Goal: Task Accomplishment & Management: Manage account settings

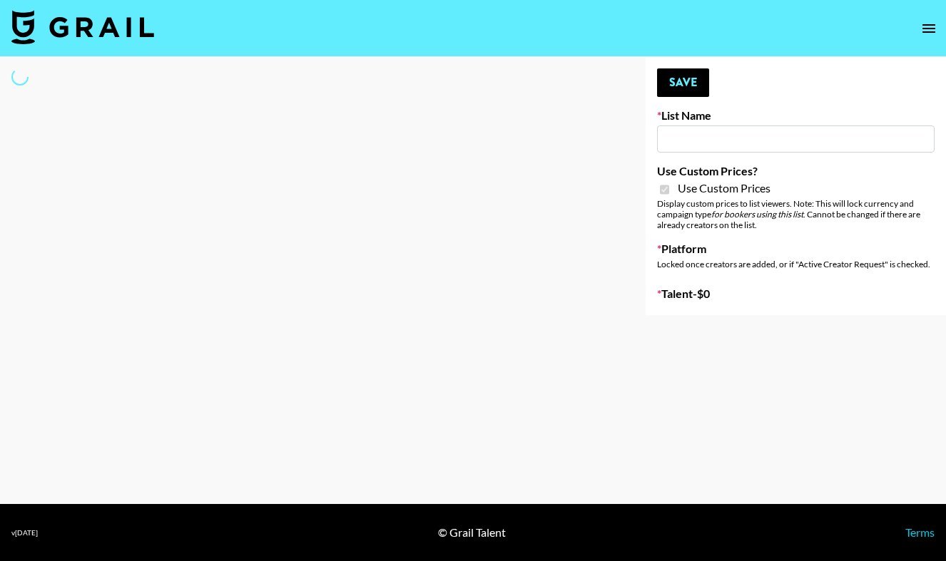
type input "DDG Beauty"
checkbox input "true"
select select "Brand"
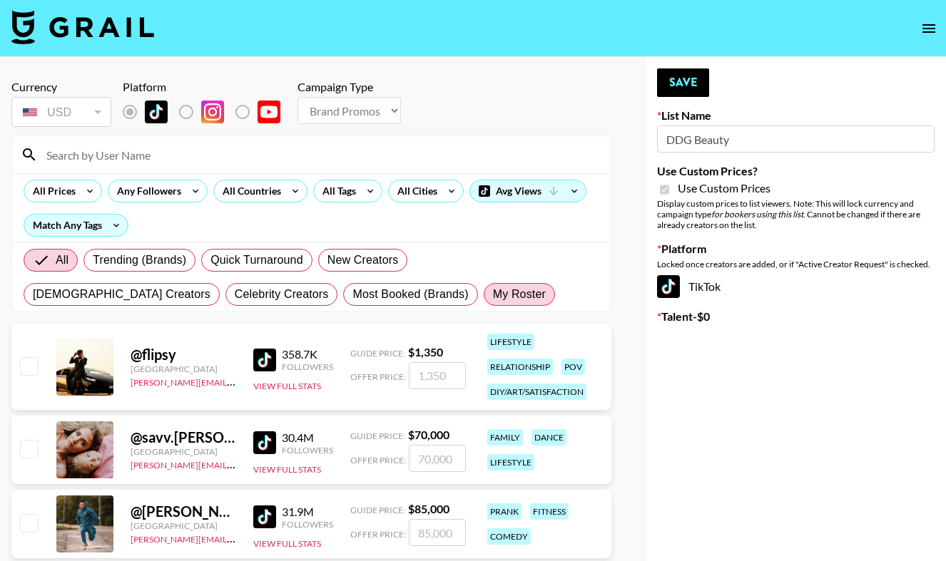
click at [484, 304] on label "My Roster" at bounding box center [519, 294] width 71 height 23
click at [493, 295] on input "My Roster" at bounding box center [493, 295] width 0 height 0
radio input "true"
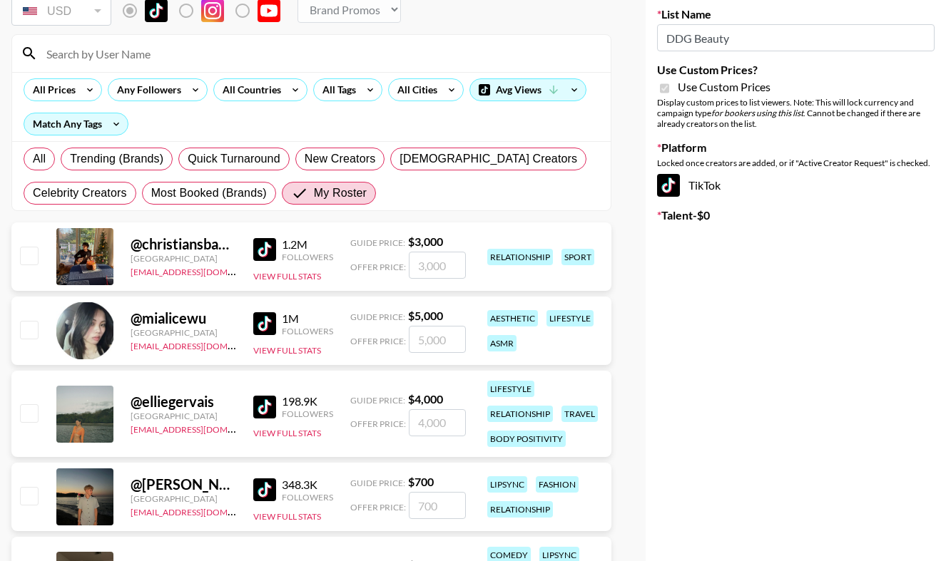
scroll to position [128, 0]
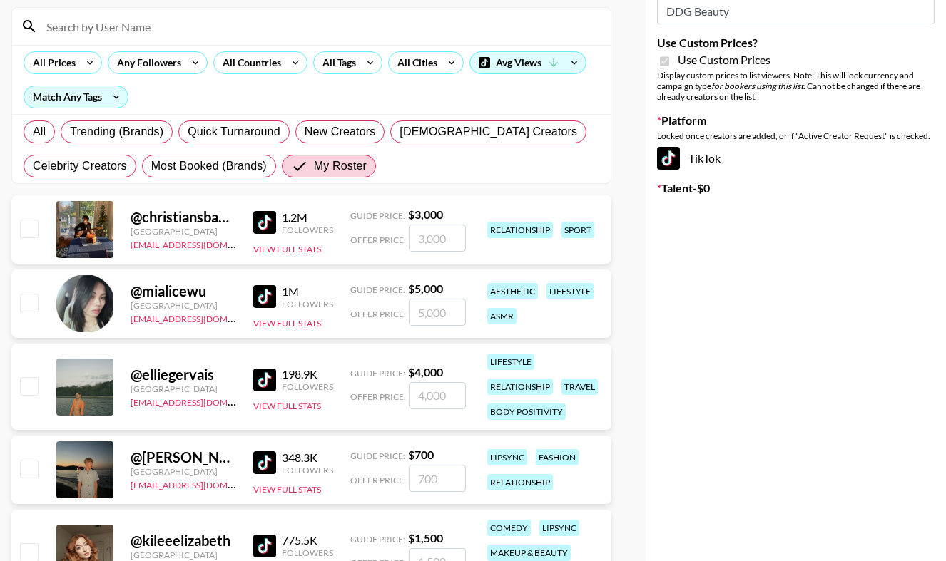
click at [30, 298] on input "checkbox" at bounding box center [28, 302] width 17 height 17
checkbox input "true"
type input "5000"
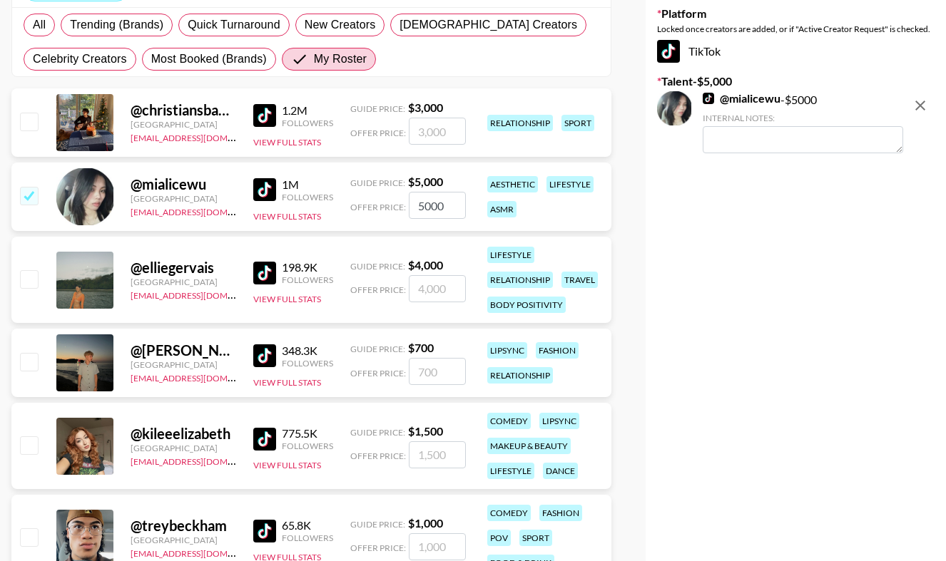
scroll to position [240, 0]
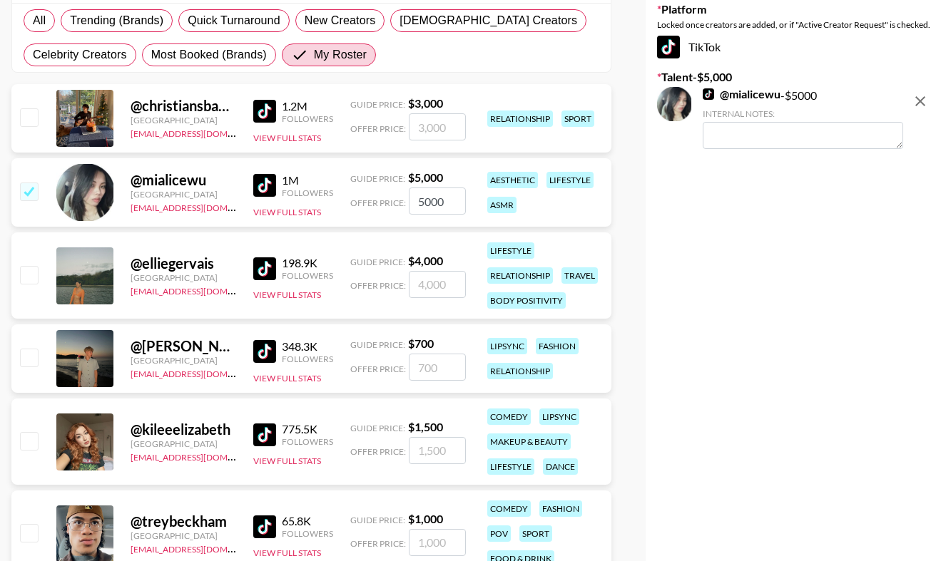
drag, startPoint x: 434, startPoint y: 198, endPoint x: 373, endPoint y: 198, distance: 60.6
click at [373, 198] on div "Offer Price: 5000" at bounding box center [408, 201] width 116 height 27
checkbox input "false"
checkbox input "true"
type input "2000"
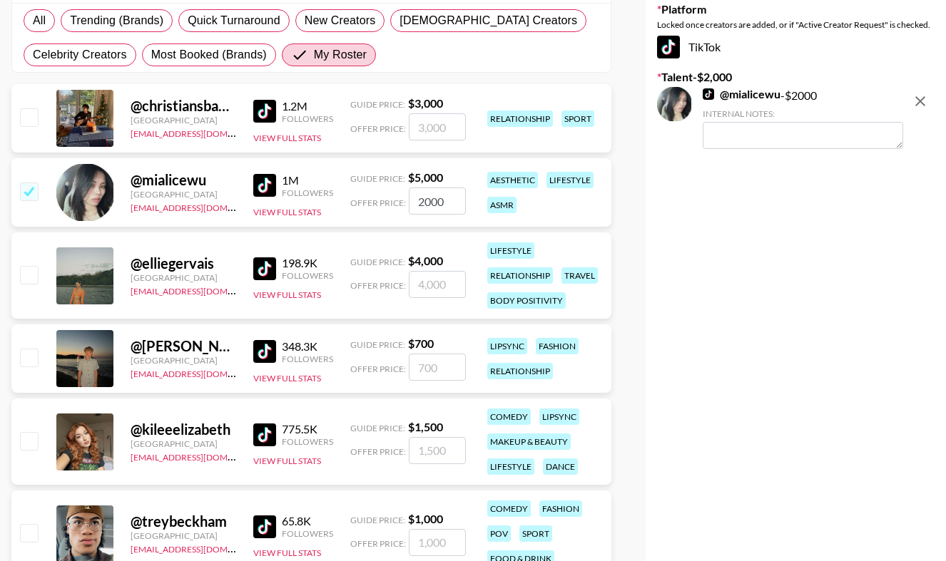
click at [26, 269] on input "checkbox" at bounding box center [28, 274] width 17 height 17
checkbox input "true"
type input "4000"
drag, startPoint x: 452, startPoint y: 280, endPoint x: 329, endPoint y: 275, distance: 122.8
click at [329, 275] on div "@ elliegervais [GEOGRAPHIC_DATA][EMAIL_ADDRESS][DOMAIN_NAME] 198.9K Followers V…" at bounding box center [311, 276] width 600 height 86
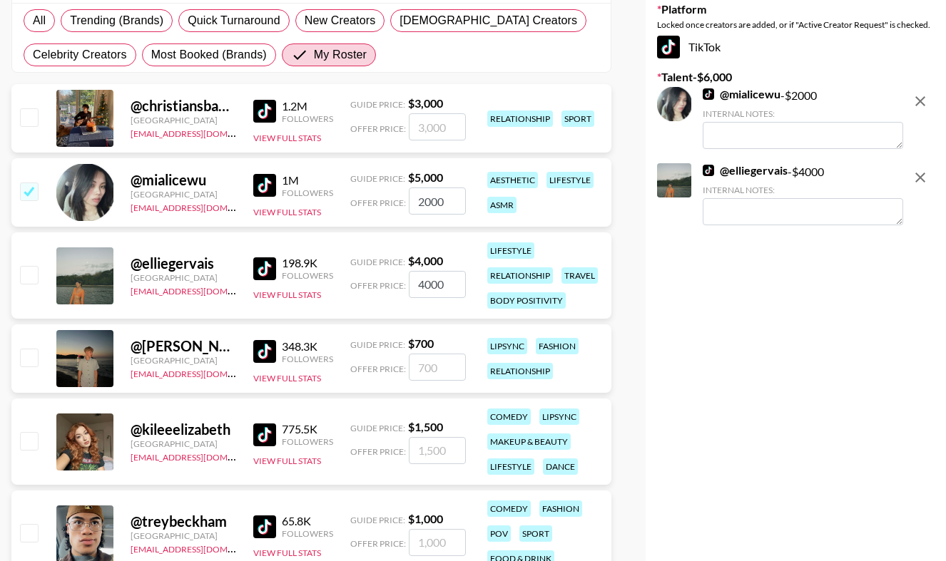
checkbox input "false"
checkbox input "true"
type input "1"
checkbox input "false"
checkbox input "true"
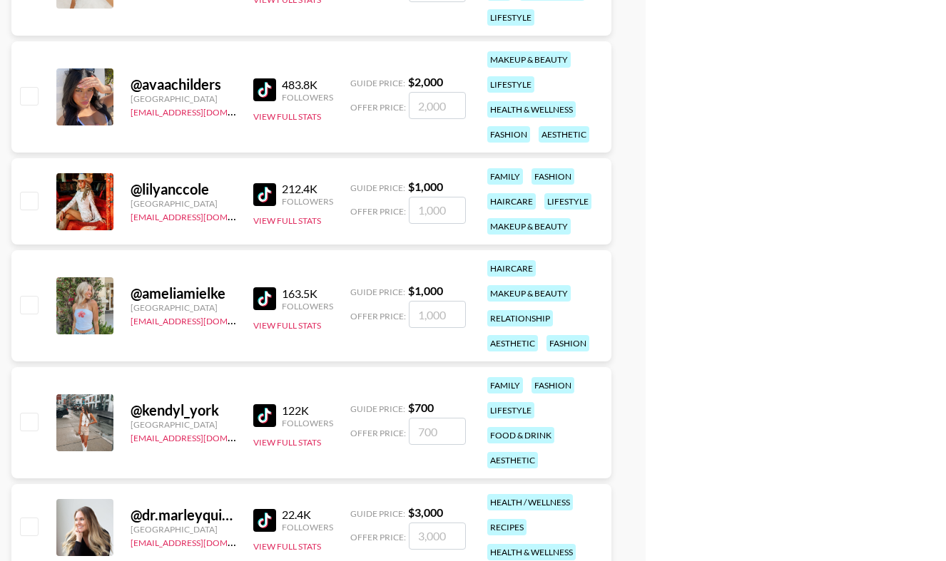
scroll to position [910, 0]
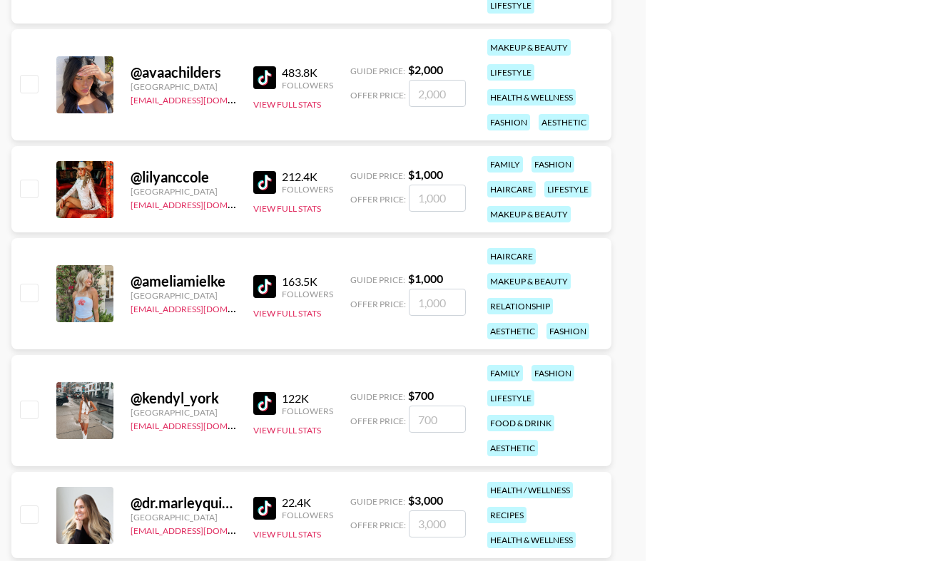
type input "1000"
click at [29, 295] on input "checkbox" at bounding box center [28, 292] width 17 height 17
checkbox input "true"
type input "1000"
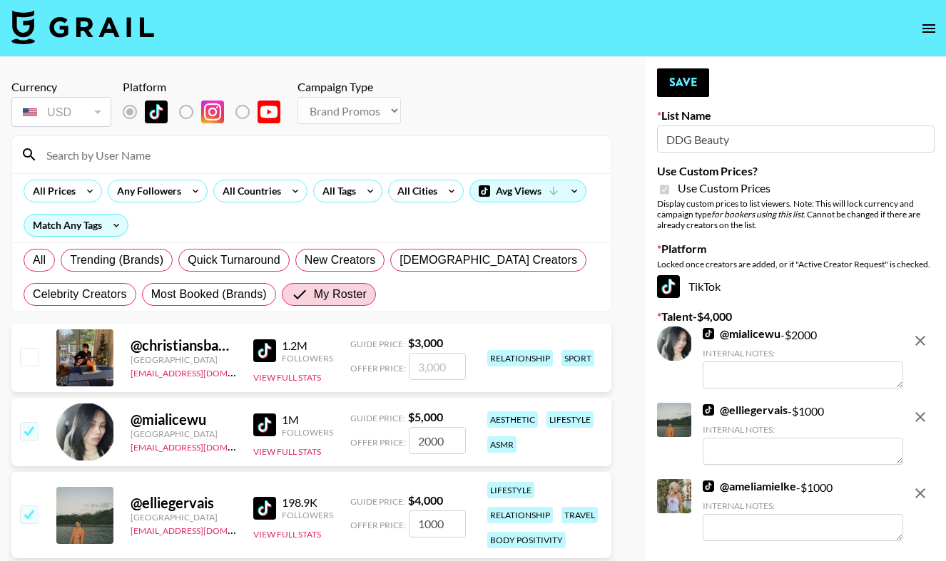
scroll to position [0, 0]
click at [690, 84] on button "Save" at bounding box center [683, 82] width 52 height 29
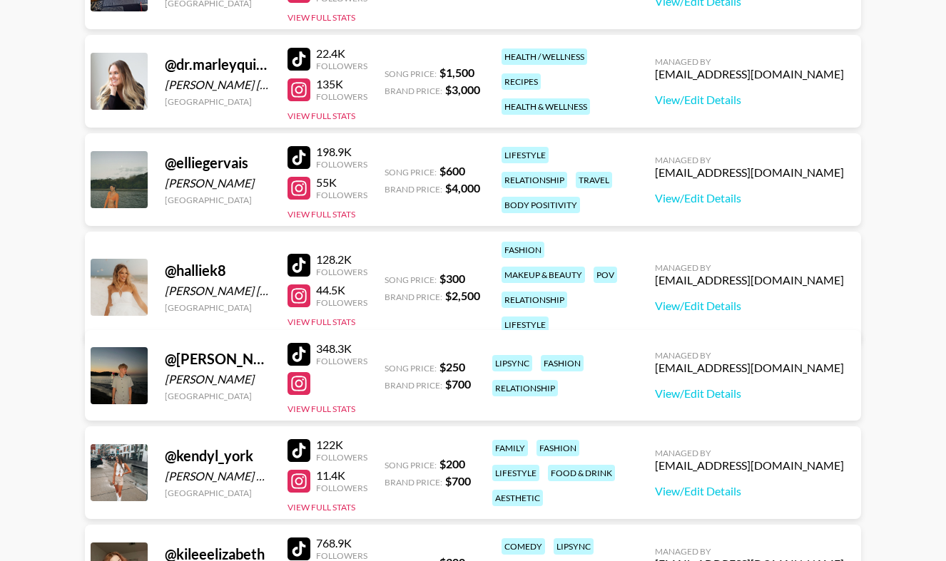
scroll to position [479, 0]
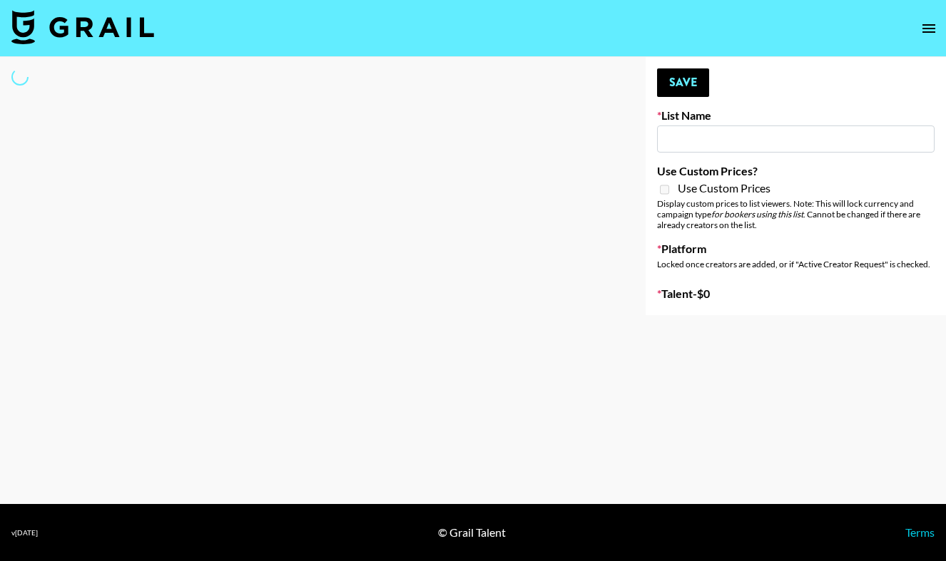
select select "Song"
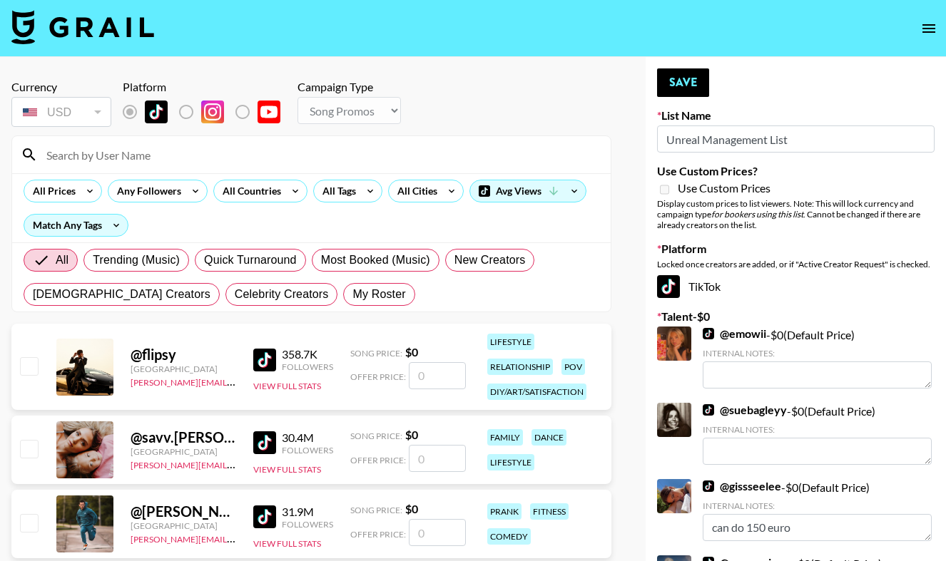
type input "Unreal Management List"
click at [352, 295] on span "My Roster" at bounding box center [378, 294] width 53 height 17
click at [352, 295] on input "My Roster" at bounding box center [352, 295] width 0 height 0
radio input "true"
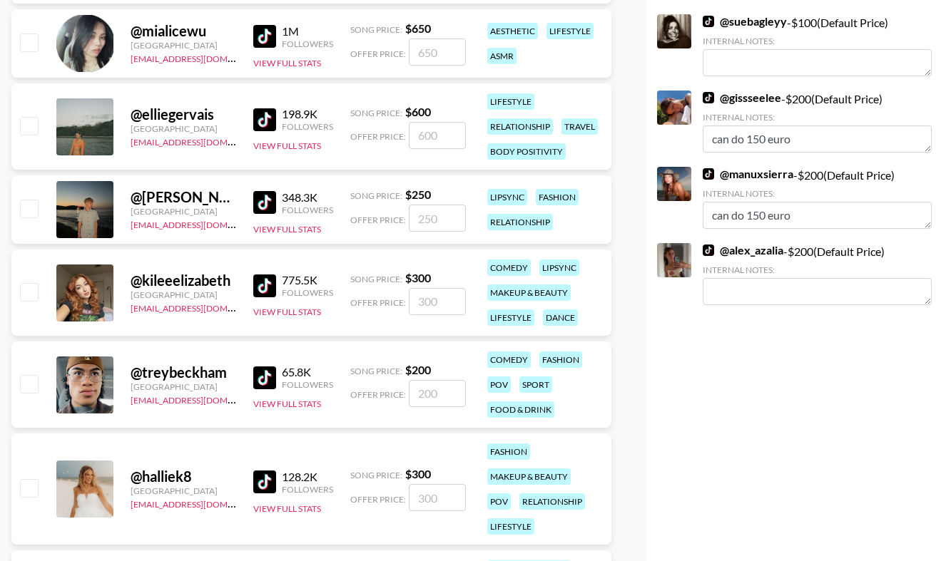
scroll to position [405, 0]
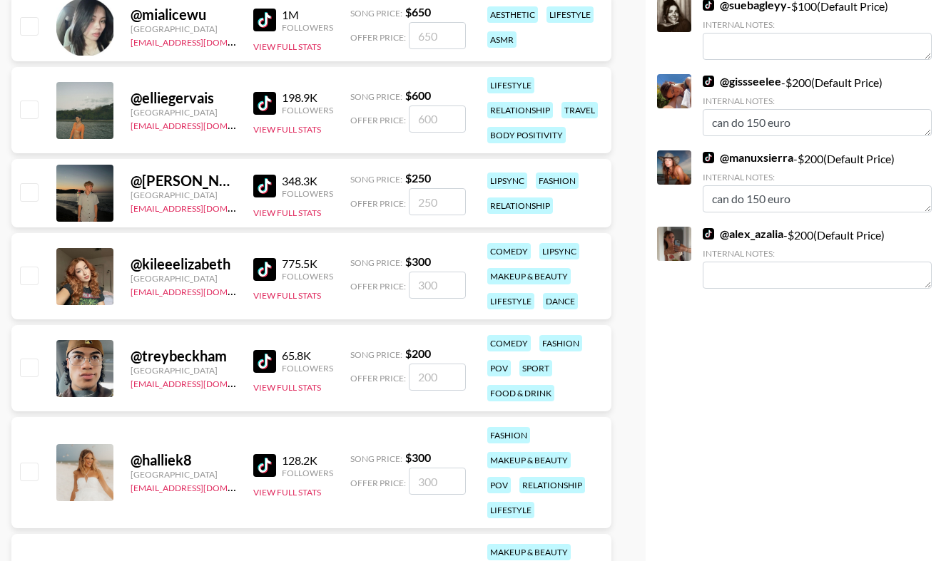
click at [29, 278] on input "checkbox" at bounding box center [28, 275] width 17 height 17
checkbox input "true"
type input "300"
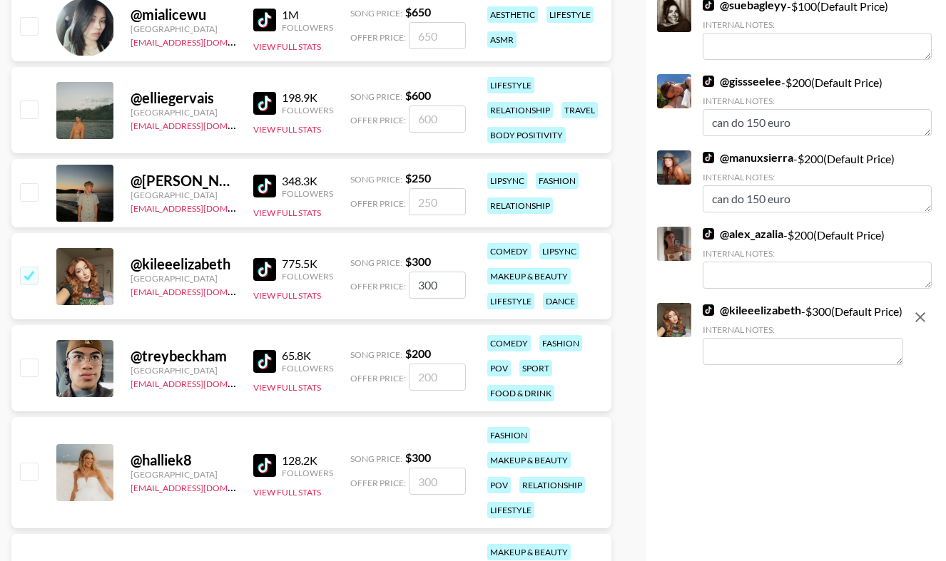
drag, startPoint x: 440, startPoint y: 285, endPoint x: 392, endPoint y: 284, distance: 48.5
click at [392, 284] on div "Offer Price: 300" at bounding box center [408, 285] width 116 height 27
checkbox input "false"
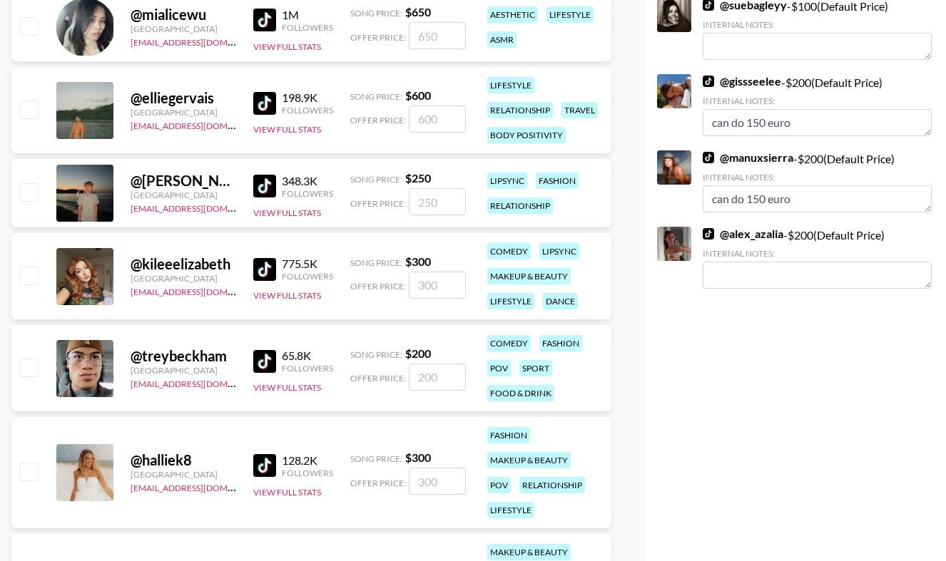
checkbox input "true"
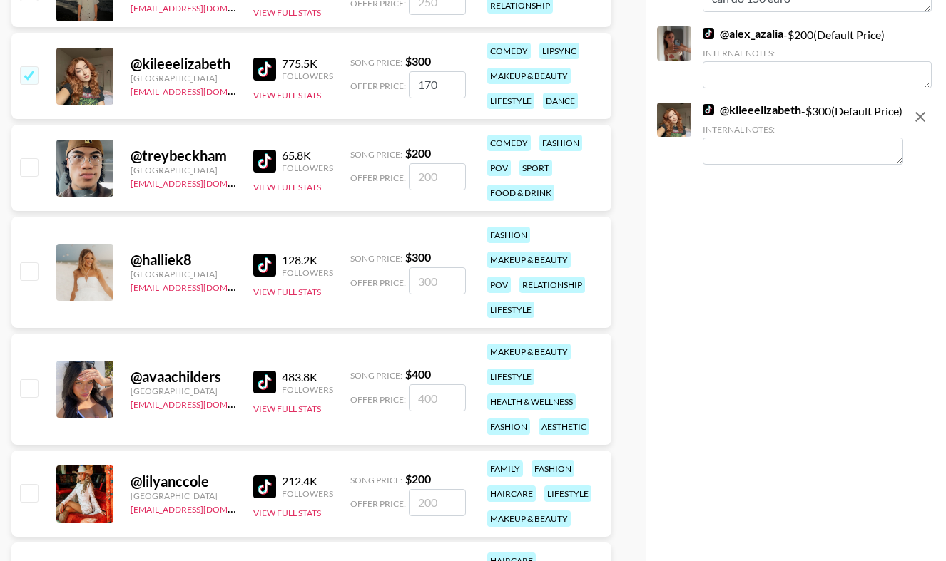
scroll to position [618, 0]
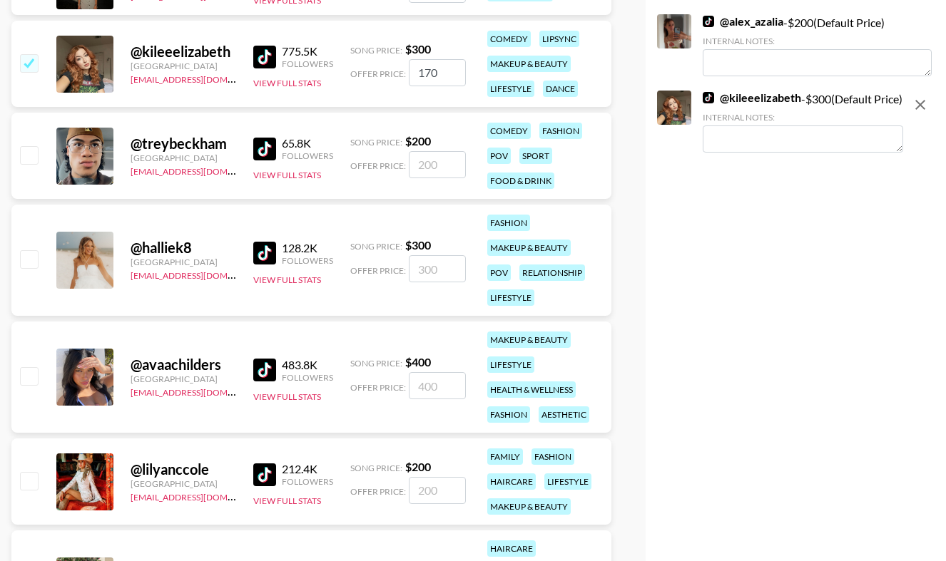
type input "170"
click at [27, 374] on input "checkbox" at bounding box center [28, 375] width 17 height 17
checkbox input "true"
type input "400"
drag, startPoint x: 447, startPoint y: 385, endPoint x: 339, endPoint y: 375, distance: 108.8
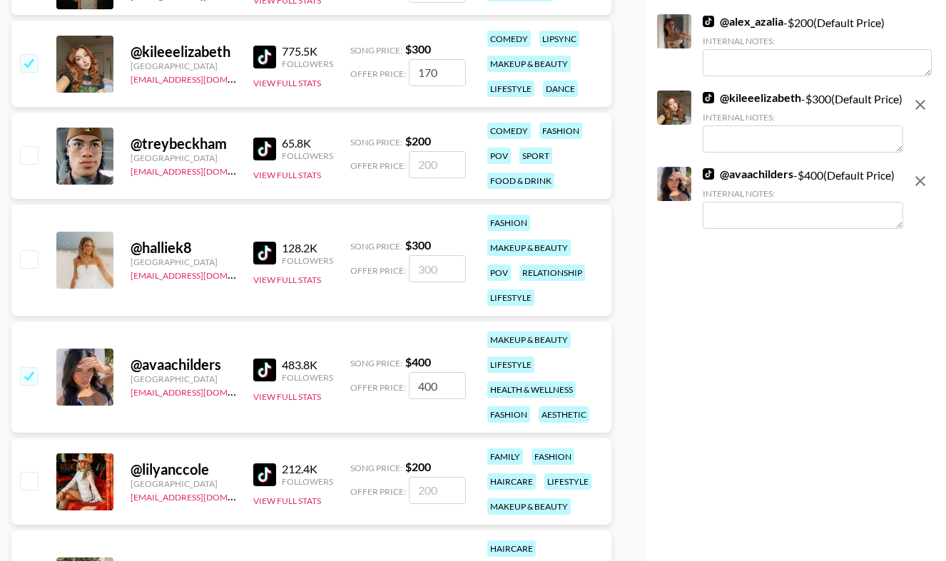
click at [339, 375] on div "@ avaachilders [GEOGRAPHIC_DATA][EMAIL_ADDRESS][DOMAIN_NAME] 483.8K Followers V…" at bounding box center [311, 377] width 600 height 111
checkbox input "false"
checkbox input "true"
type input "170"
checkbox input "false"
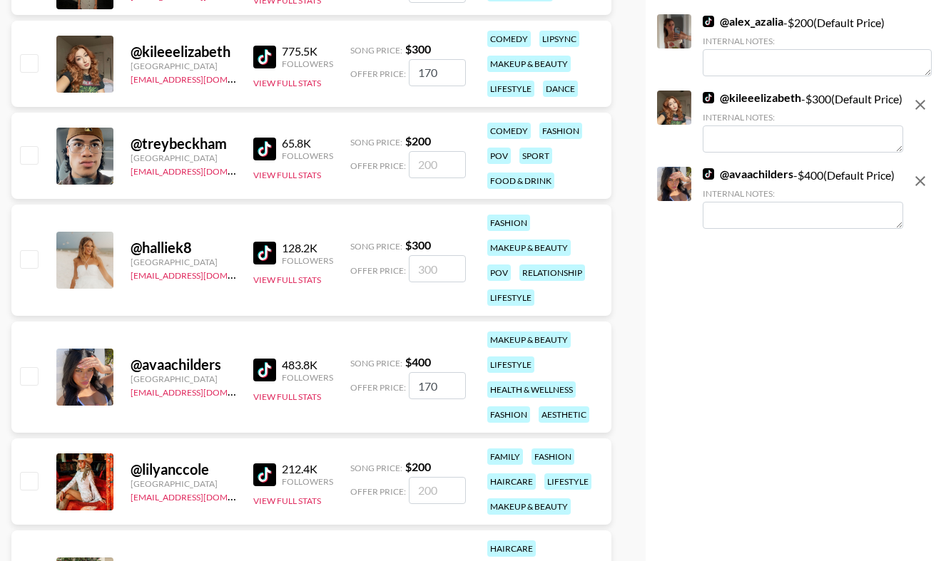
checkbox input "false"
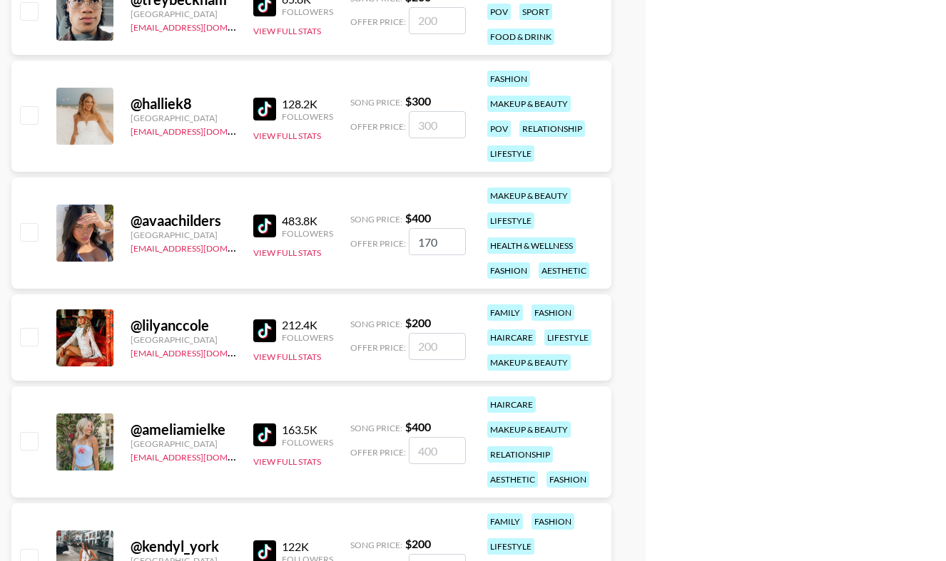
scroll to position [766, 0]
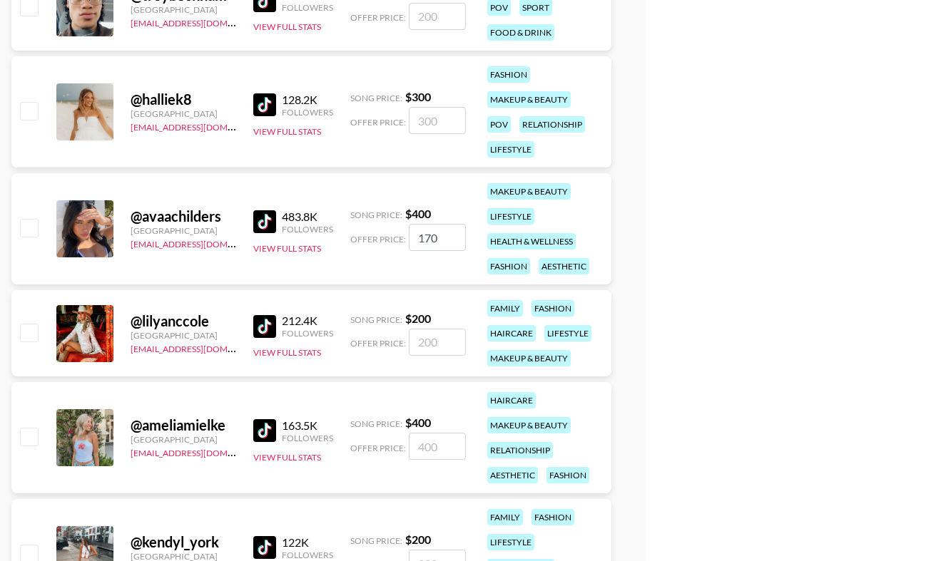
type input "170"
click at [32, 436] on input "checkbox" at bounding box center [28, 436] width 17 height 17
checkbox input "true"
type input "400"
click at [29, 437] on input "checkbox" at bounding box center [28, 436] width 17 height 17
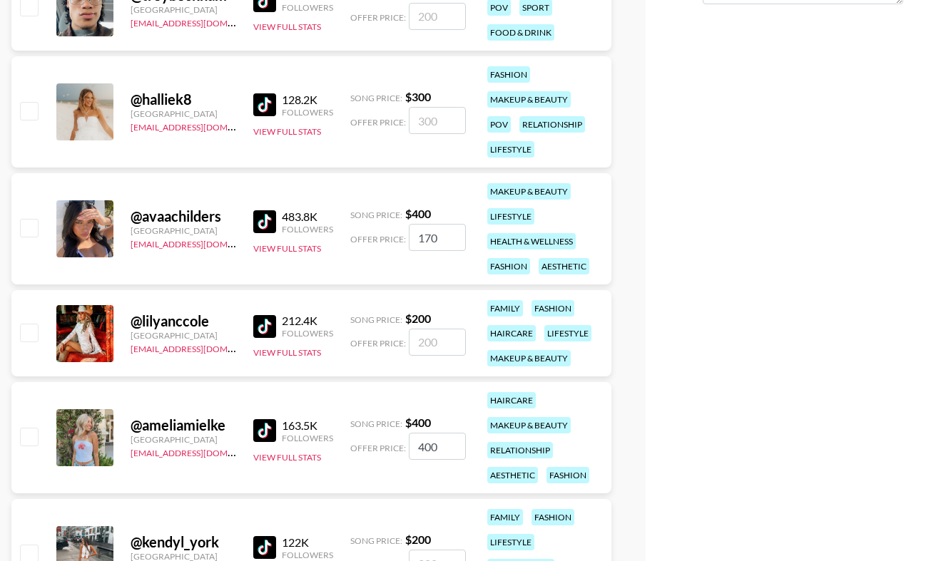
checkbox input "false"
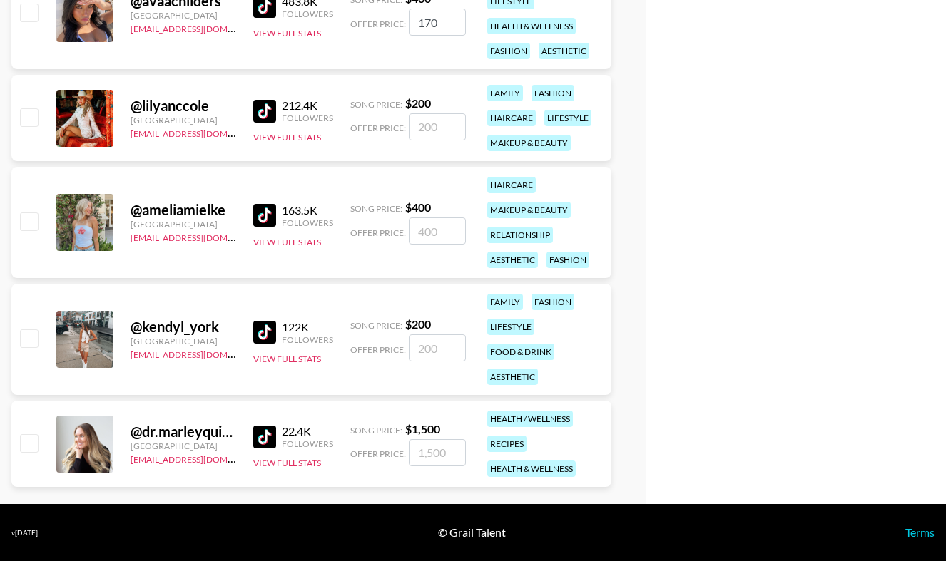
scroll to position [952, 0]
